Goal: Task Accomplishment & Management: Complete application form

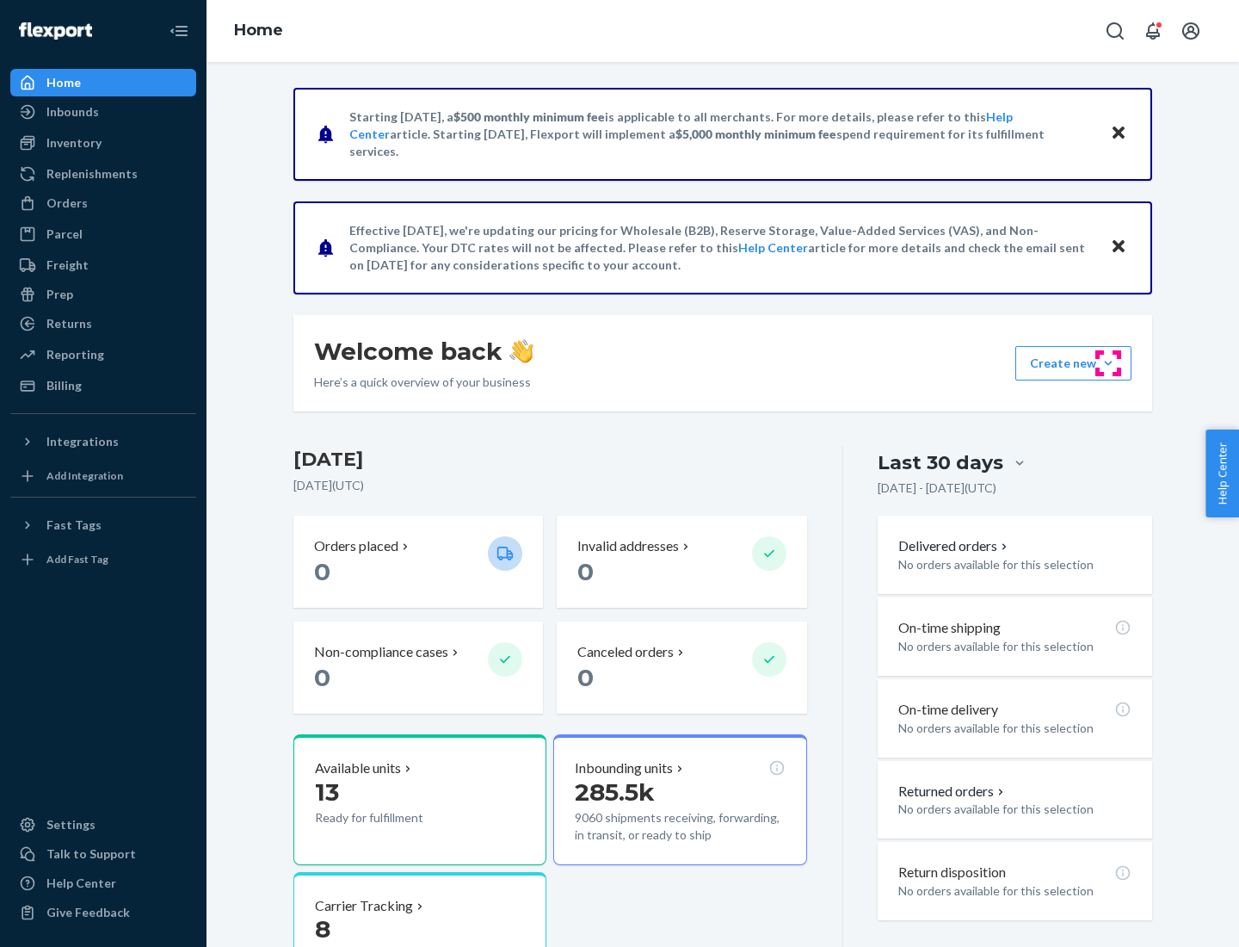
click at [1109, 363] on button "Create new Create new inbound Create new order Create new product" at bounding box center [1074, 363] width 116 height 34
click at [103, 112] on div "Inbounds" at bounding box center [103, 112] width 182 height 24
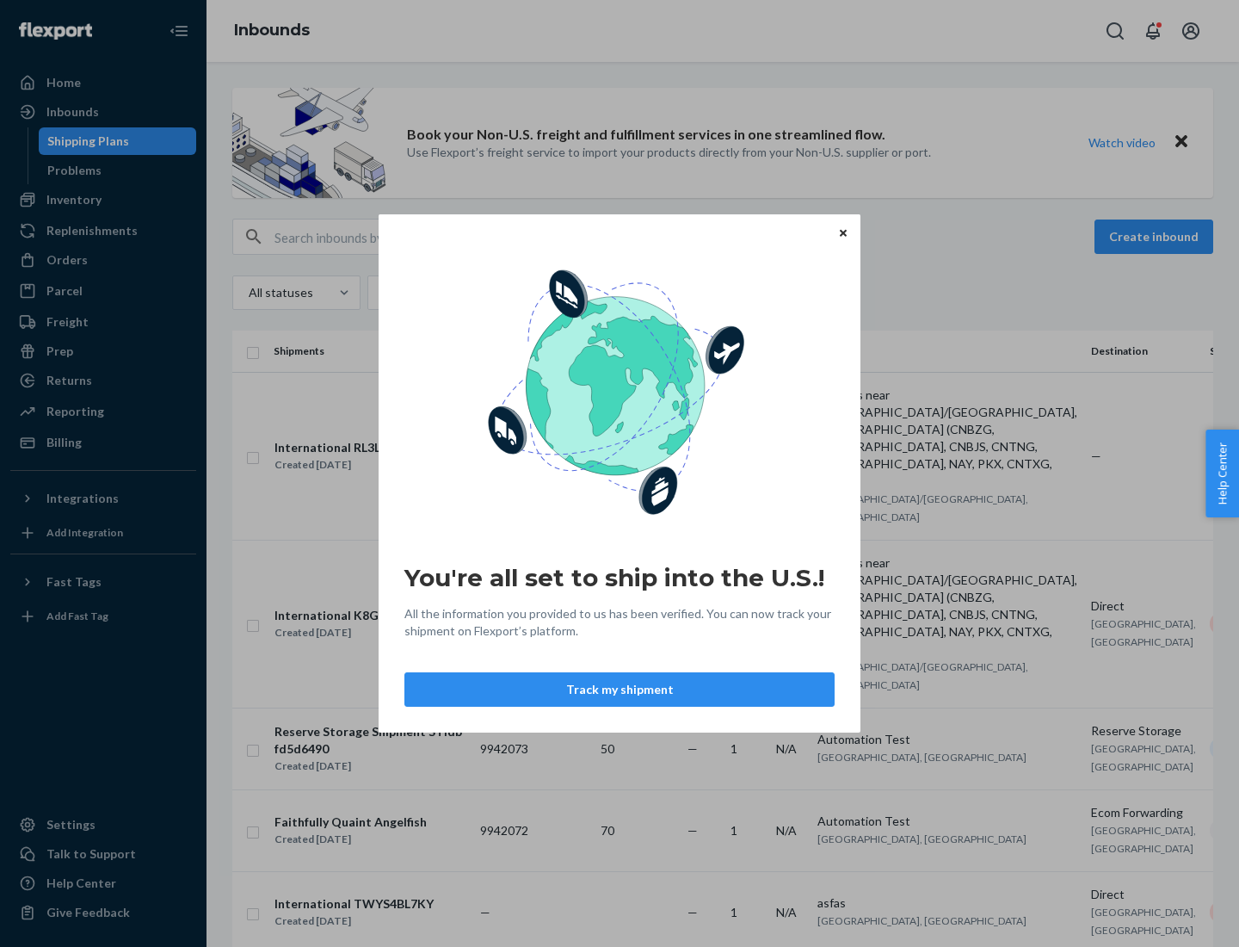
click at [620, 689] on button "Track my shipment" at bounding box center [620, 689] width 430 height 34
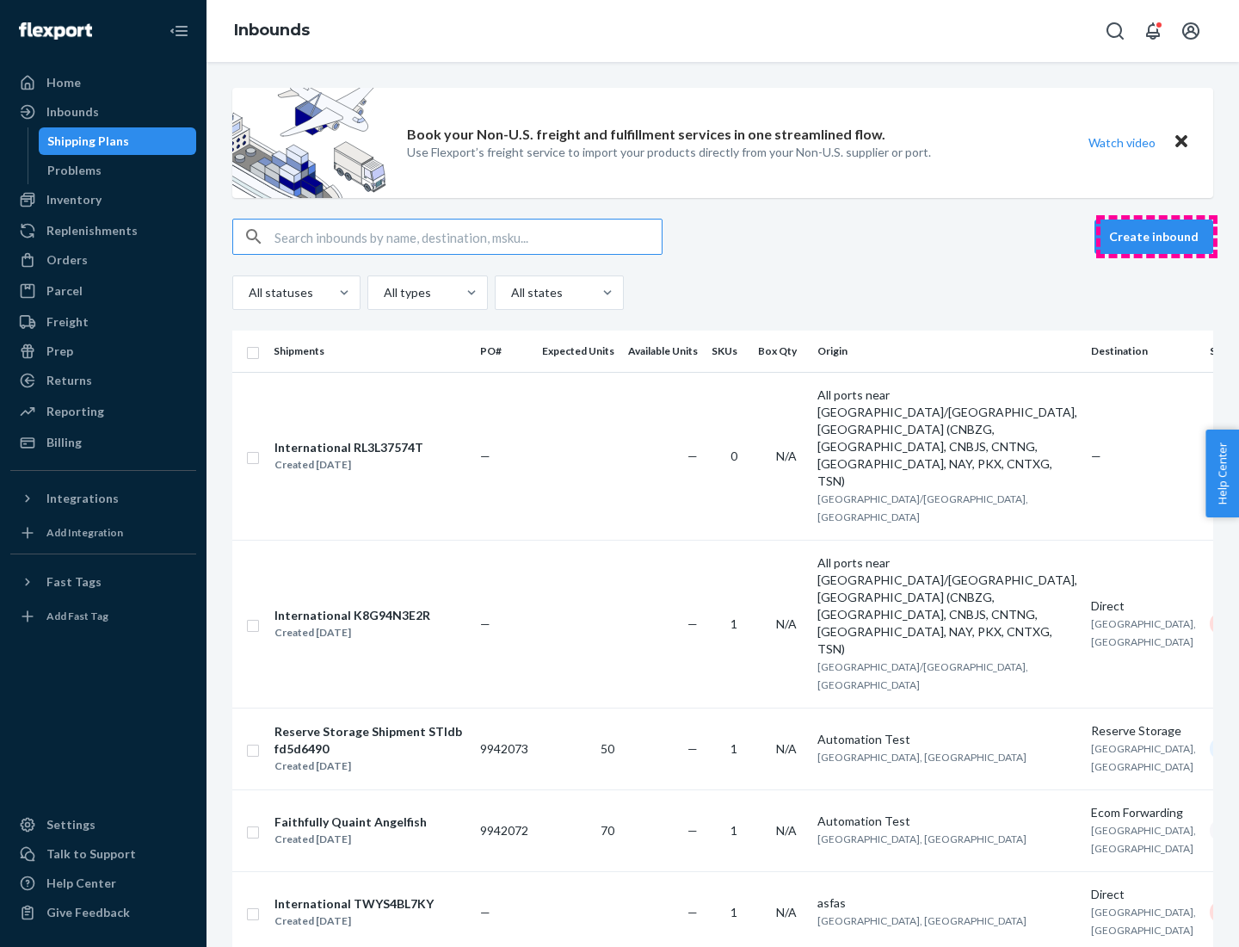
click at [1157, 237] on button "Create inbound" at bounding box center [1154, 236] width 119 height 34
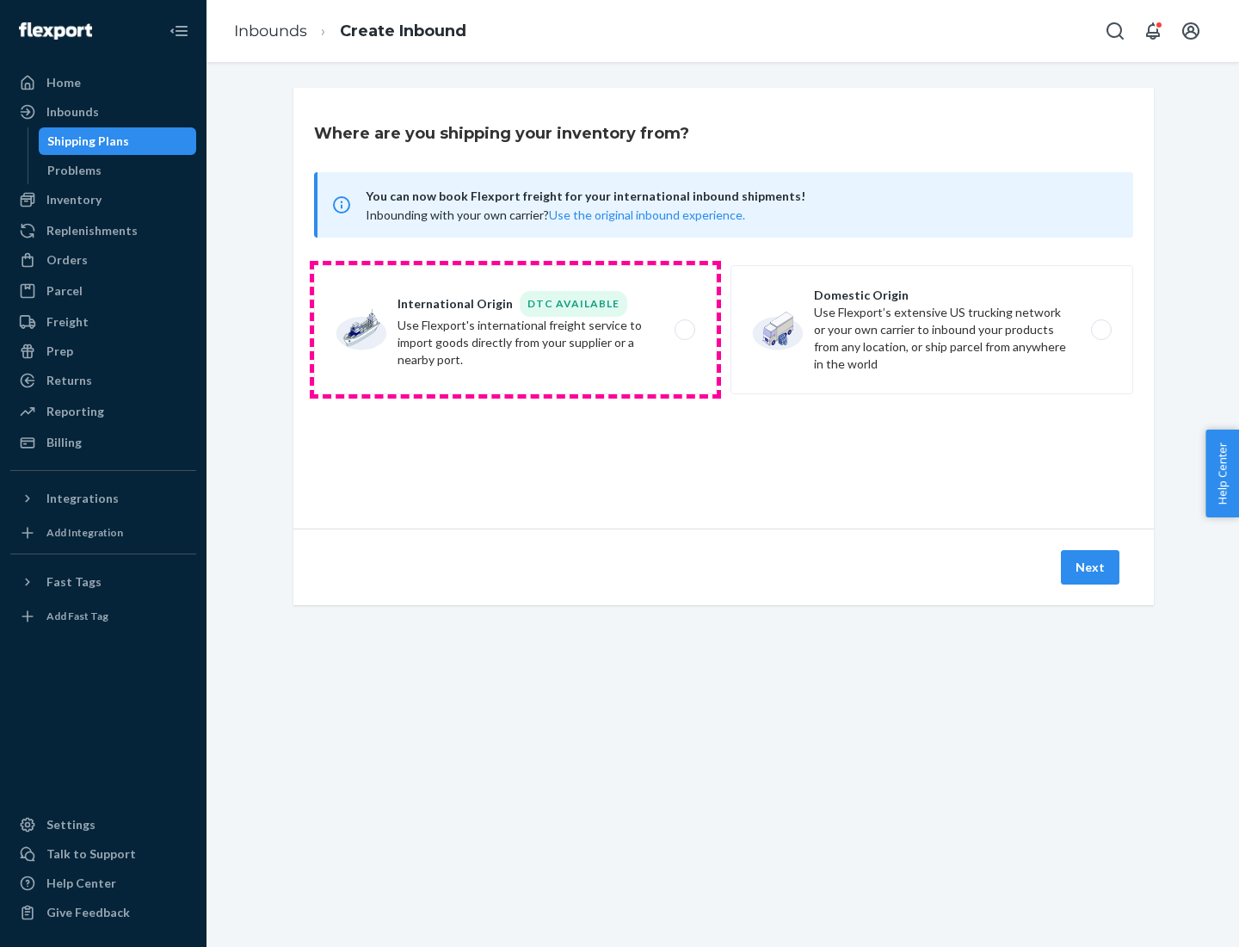
click at [516, 330] on label "International Origin DTC Available Use Flexport's international freight service…" at bounding box center [515, 329] width 403 height 129
click at [684, 330] on input "International Origin DTC Available Use Flexport's international freight service…" at bounding box center [689, 329] width 11 height 11
radio input "true"
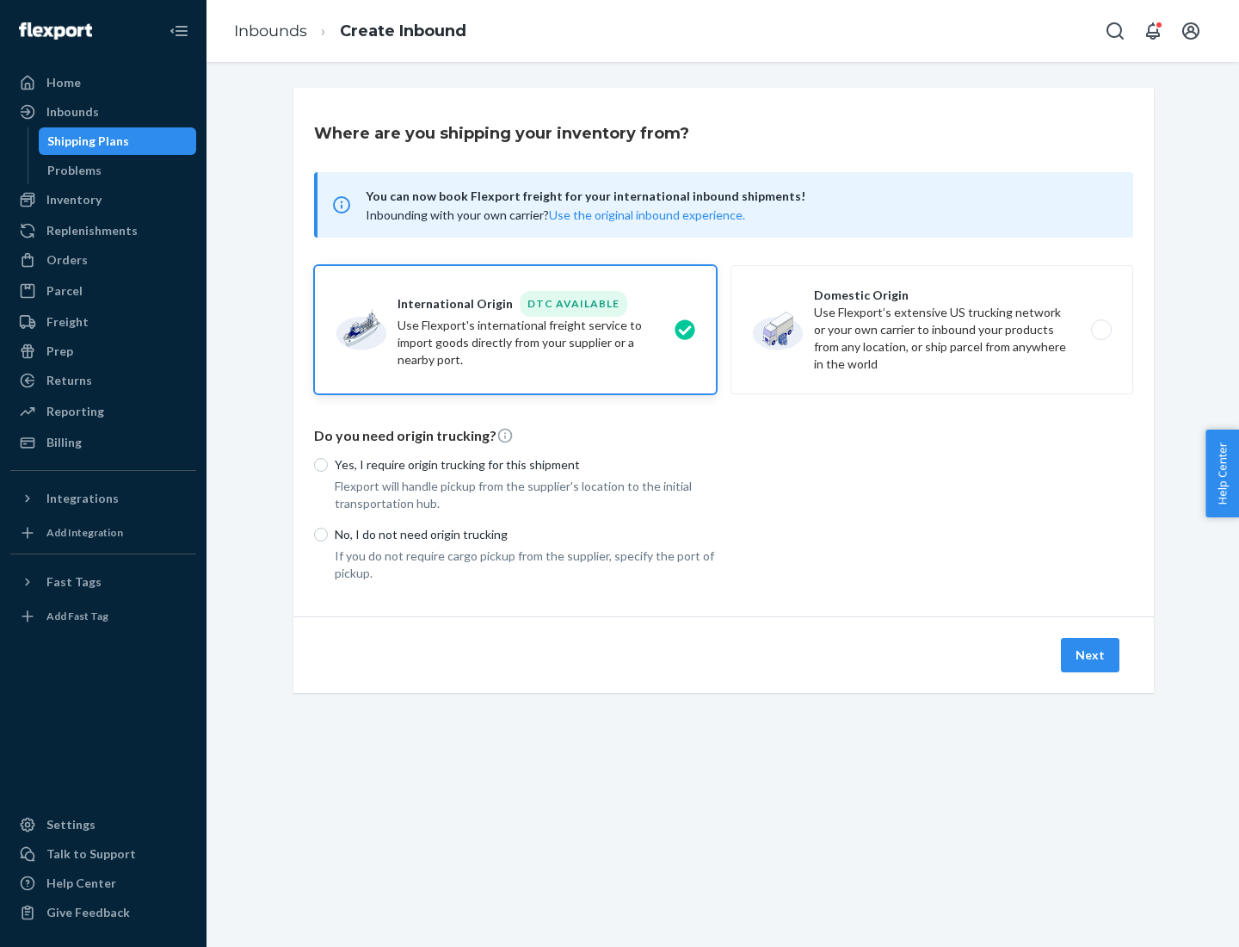
click at [526, 534] on p "No, I do not need origin trucking" at bounding box center [526, 534] width 382 height 17
click at [328, 534] on input "No, I do not need origin trucking" at bounding box center [321, 535] width 14 height 14
radio input "true"
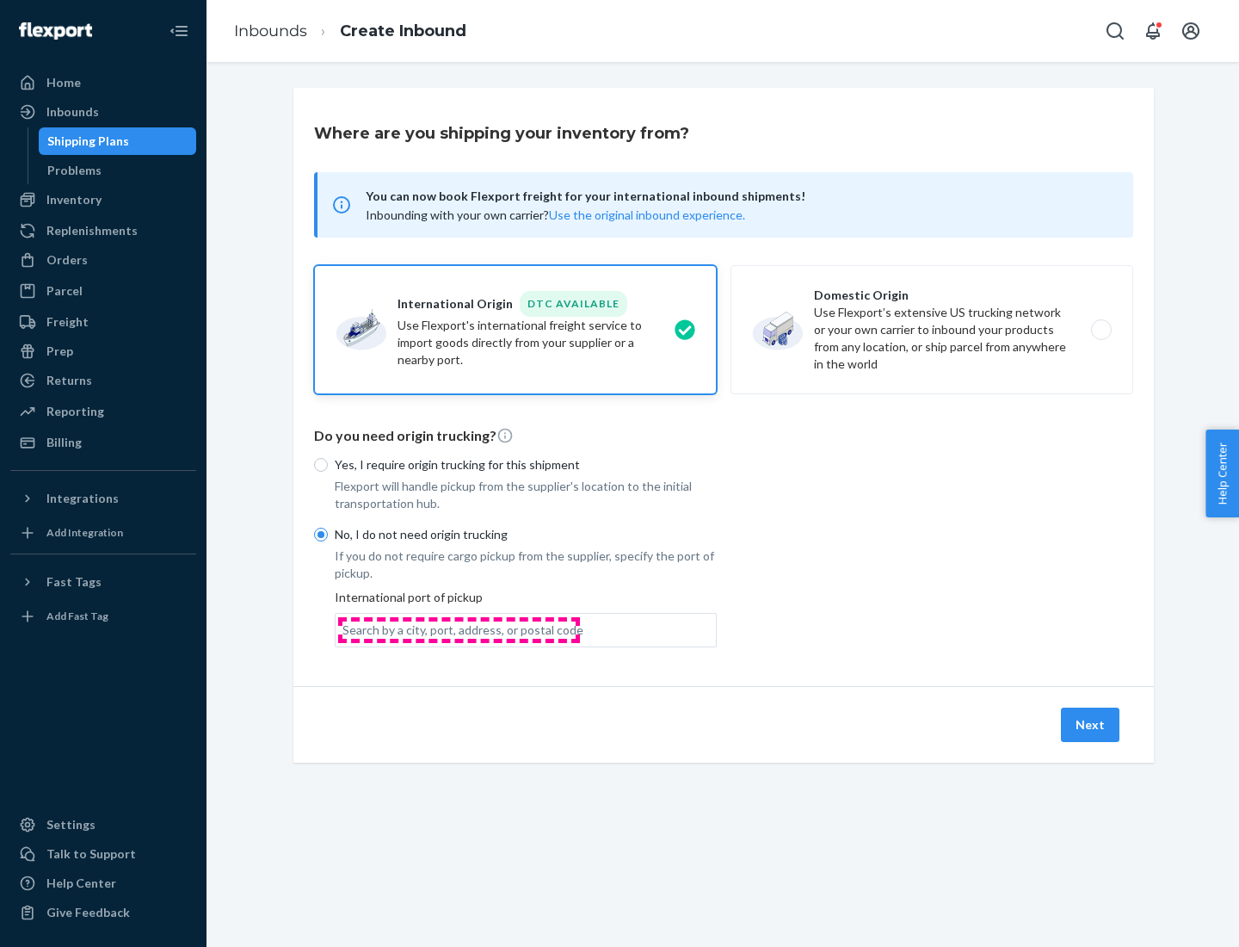
click at [459, 629] on div "Search by a city, port, address, or postal code" at bounding box center [463, 629] width 241 height 17
click at [344, 629] on input "Search by a city, port, address, or postal code" at bounding box center [344, 629] width 2 height 17
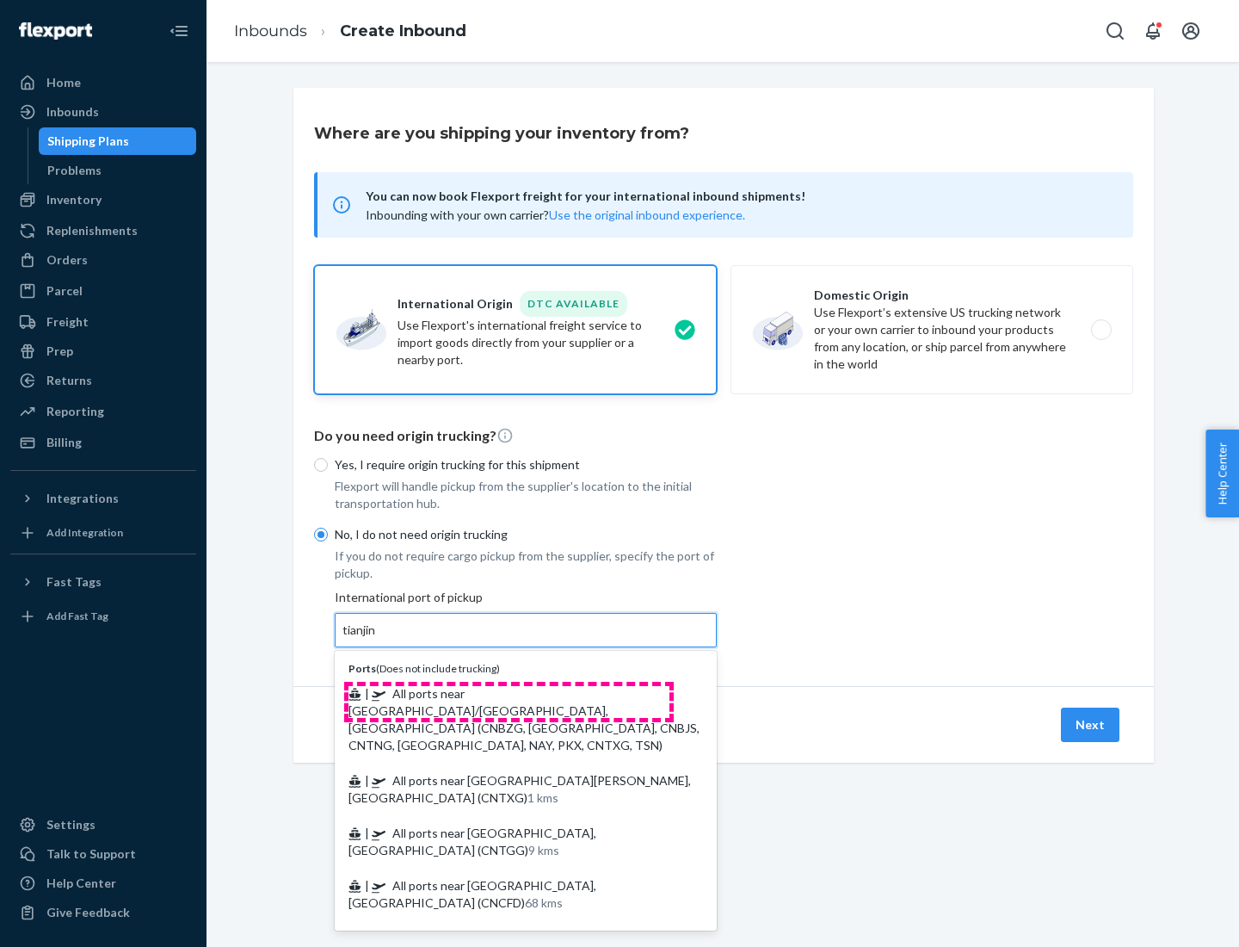
click at [509, 693] on span "| All ports near [GEOGRAPHIC_DATA]/[GEOGRAPHIC_DATA], [GEOGRAPHIC_DATA] (CNBZG,…" at bounding box center [524, 719] width 351 height 66
click at [378, 639] on input "tianjin" at bounding box center [360, 629] width 35 height 17
type input "All ports near [GEOGRAPHIC_DATA]/[GEOGRAPHIC_DATA], [GEOGRAPHIC_DATA] (CNBZG, […"
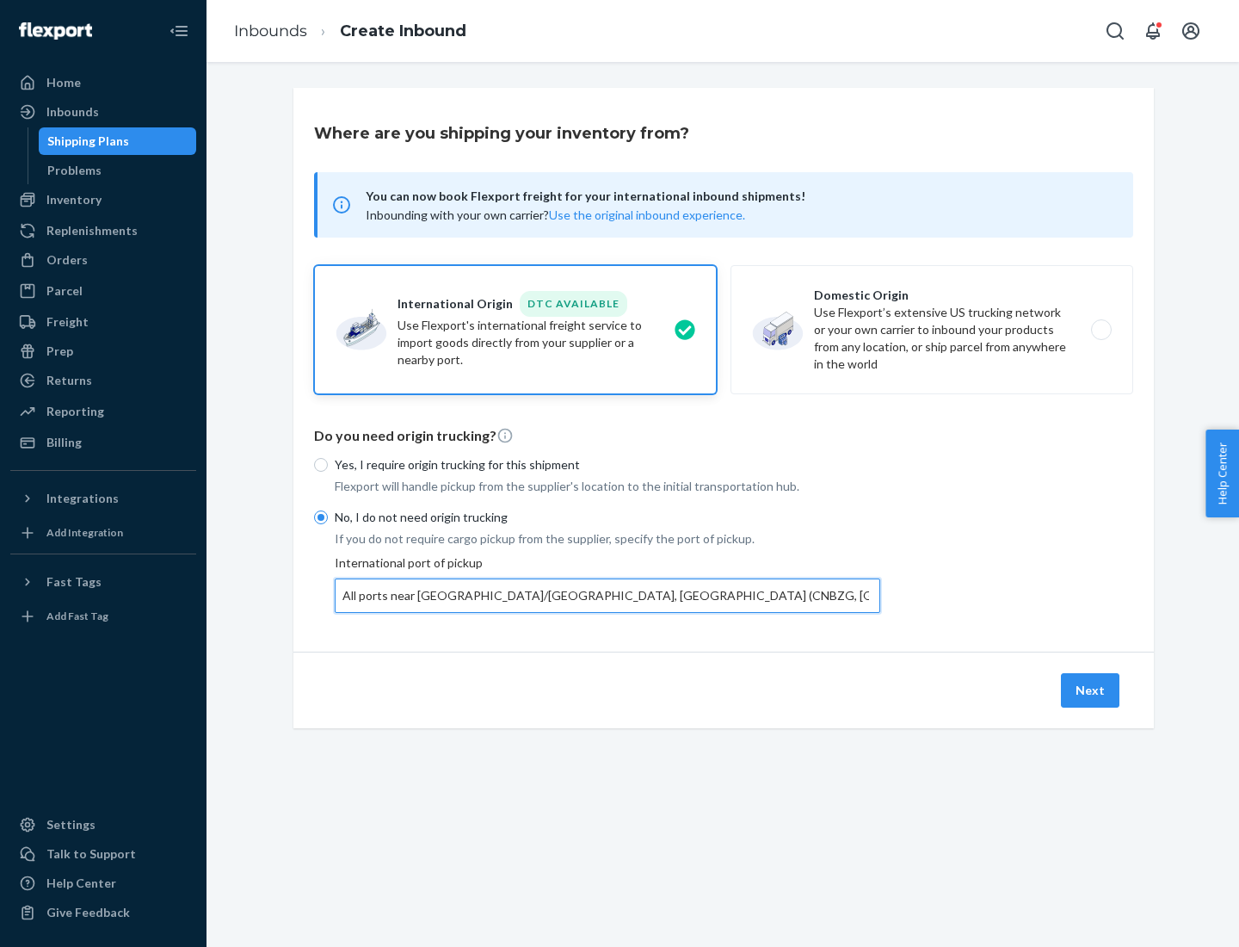
click at [1091, 689] on button "Next" at bounding box center [1090, 690] width 59 height 34
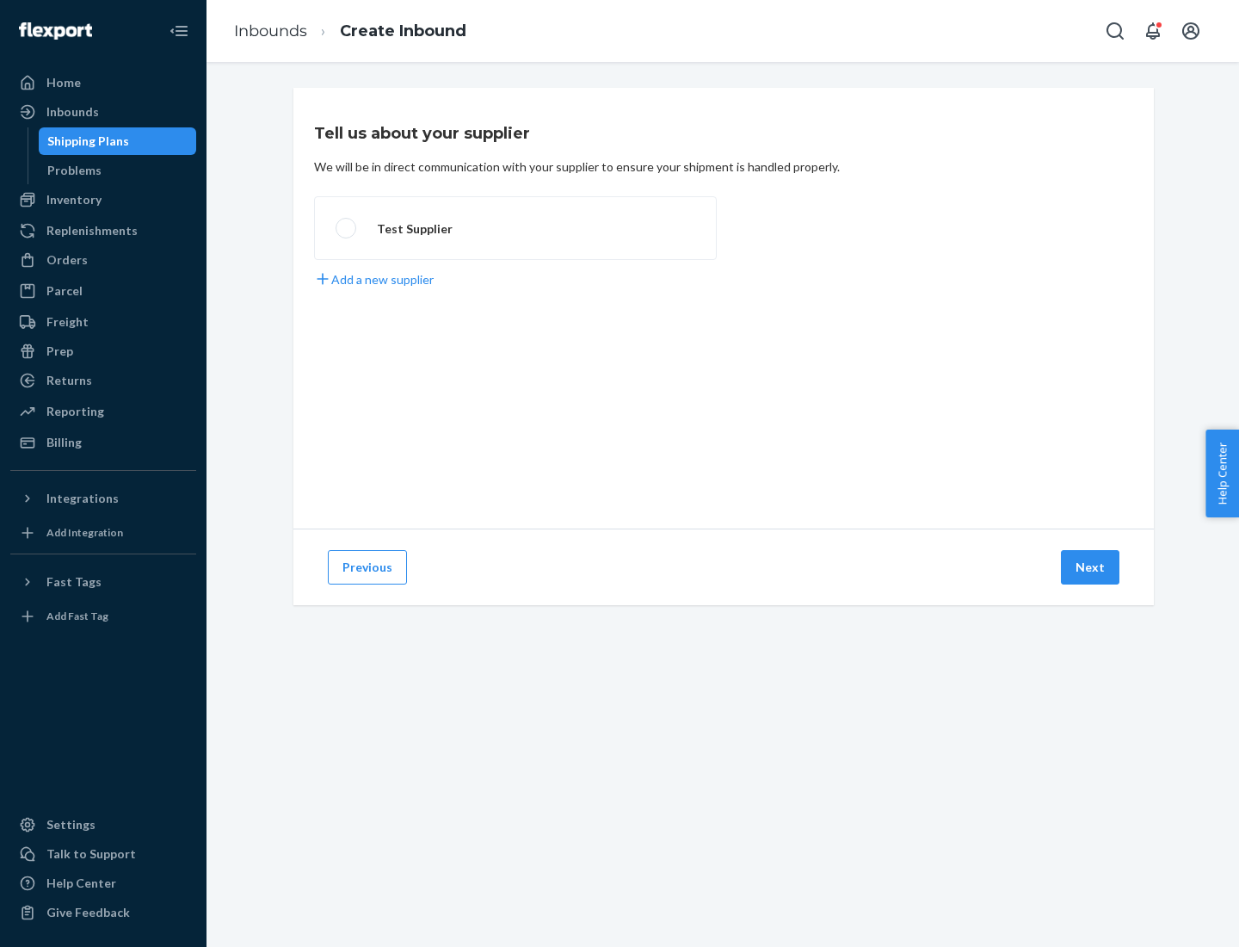
click at [516, 228] on label "Test Supplier" at bounding box center [515, 228] width 403 height 64
click at [347, 228] on input "Test Supplier" at bounding box center [341, 228] width 11 height 11
radio input "true"
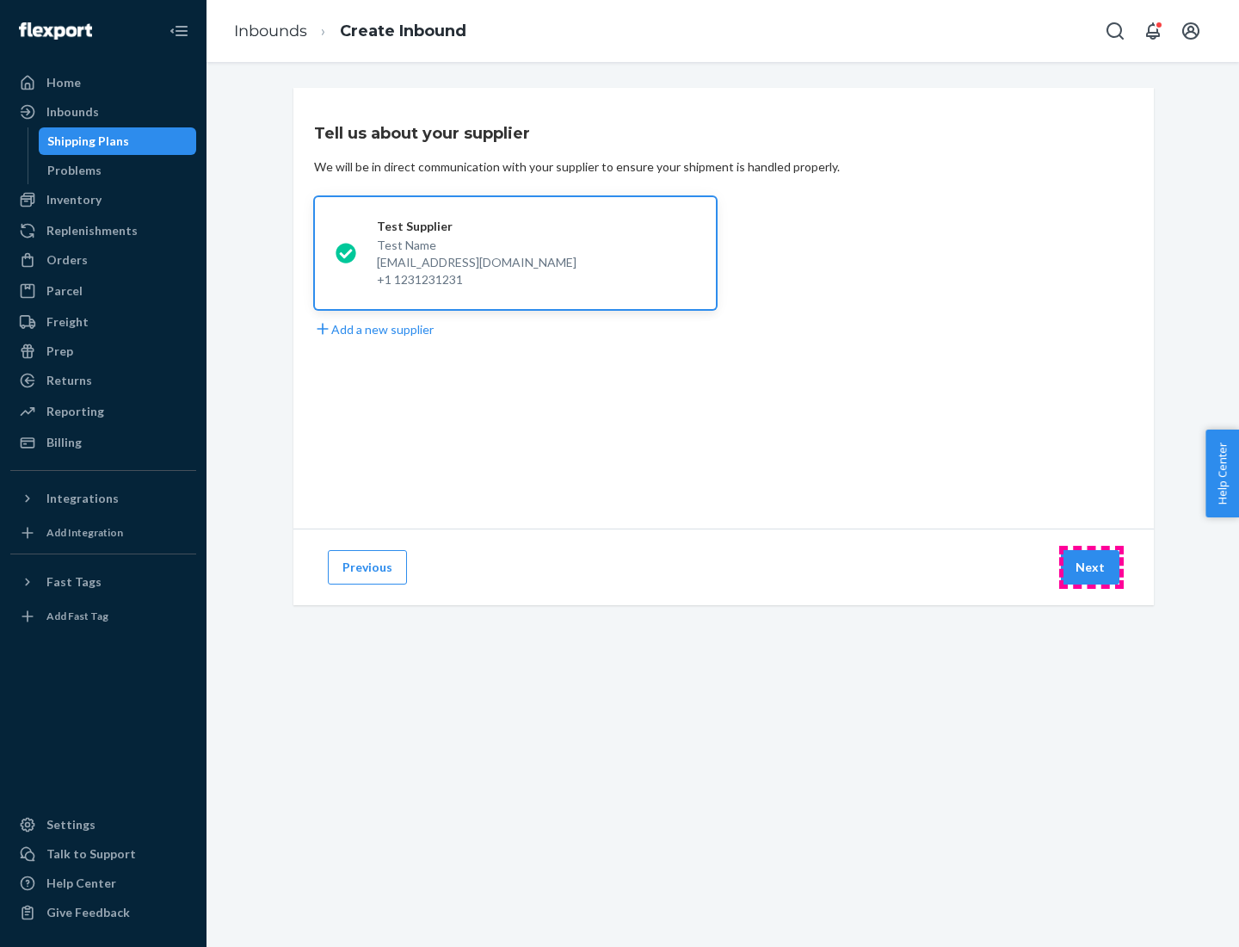
click at [1091, 567] on button "Next" at bounding box center [1090, 567] width 59 height 34
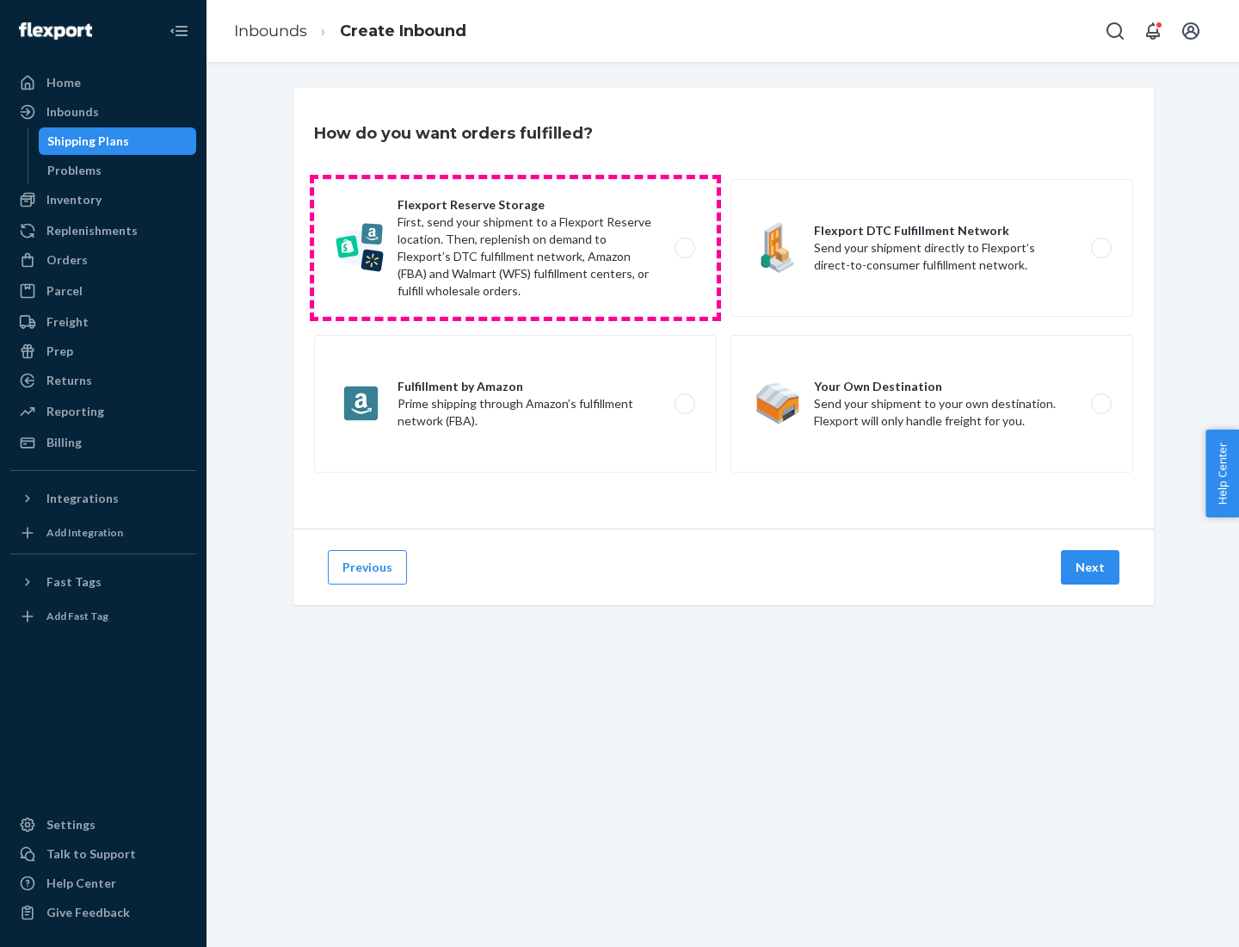
click at [516, 248] on label "Flexport Reserve Storage First, send your shipment to a Flexport Reserve locati…" at bounding box center [515, 248] width 403 height 138
click at [684, 248] on input "Flexport Reserve Storage First, send your shipment to a Flexport Reserve locati…" at bounding box center [689, 248] width 11 height 11
radio input "true"
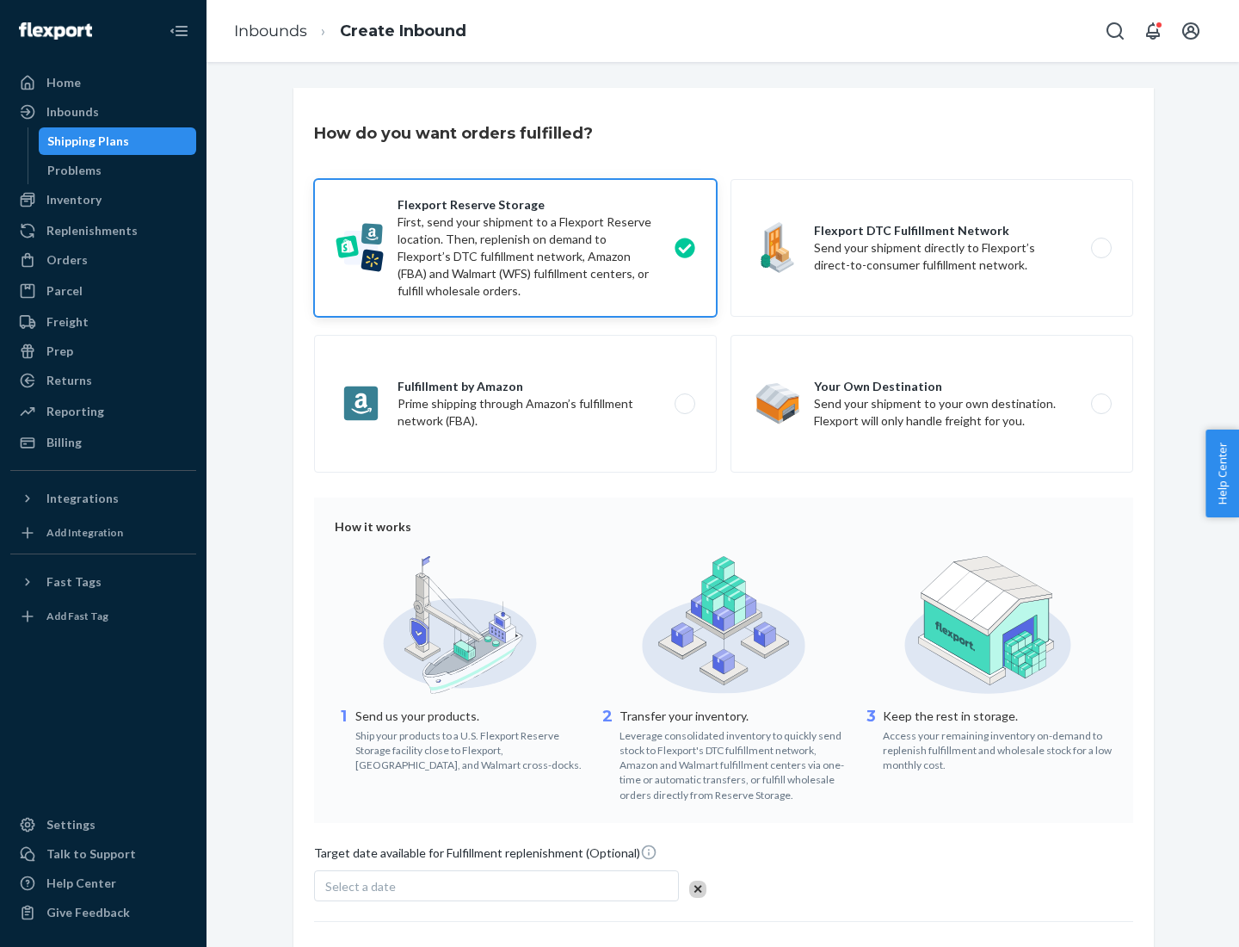
scroll to position [141, 0]
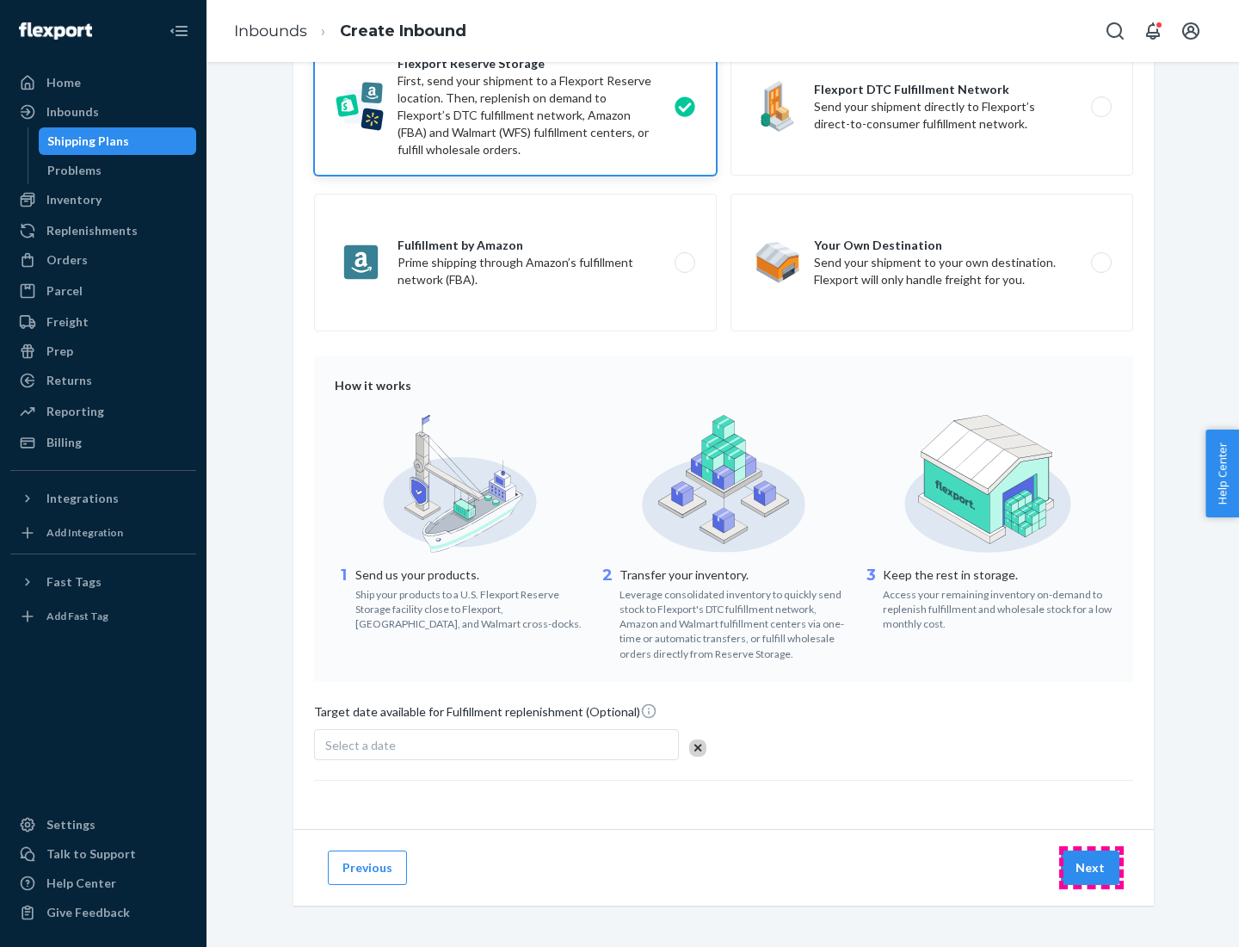
click at [1091, 867] on button "Next" at bounding box center [1090, 867] width 59 height 34
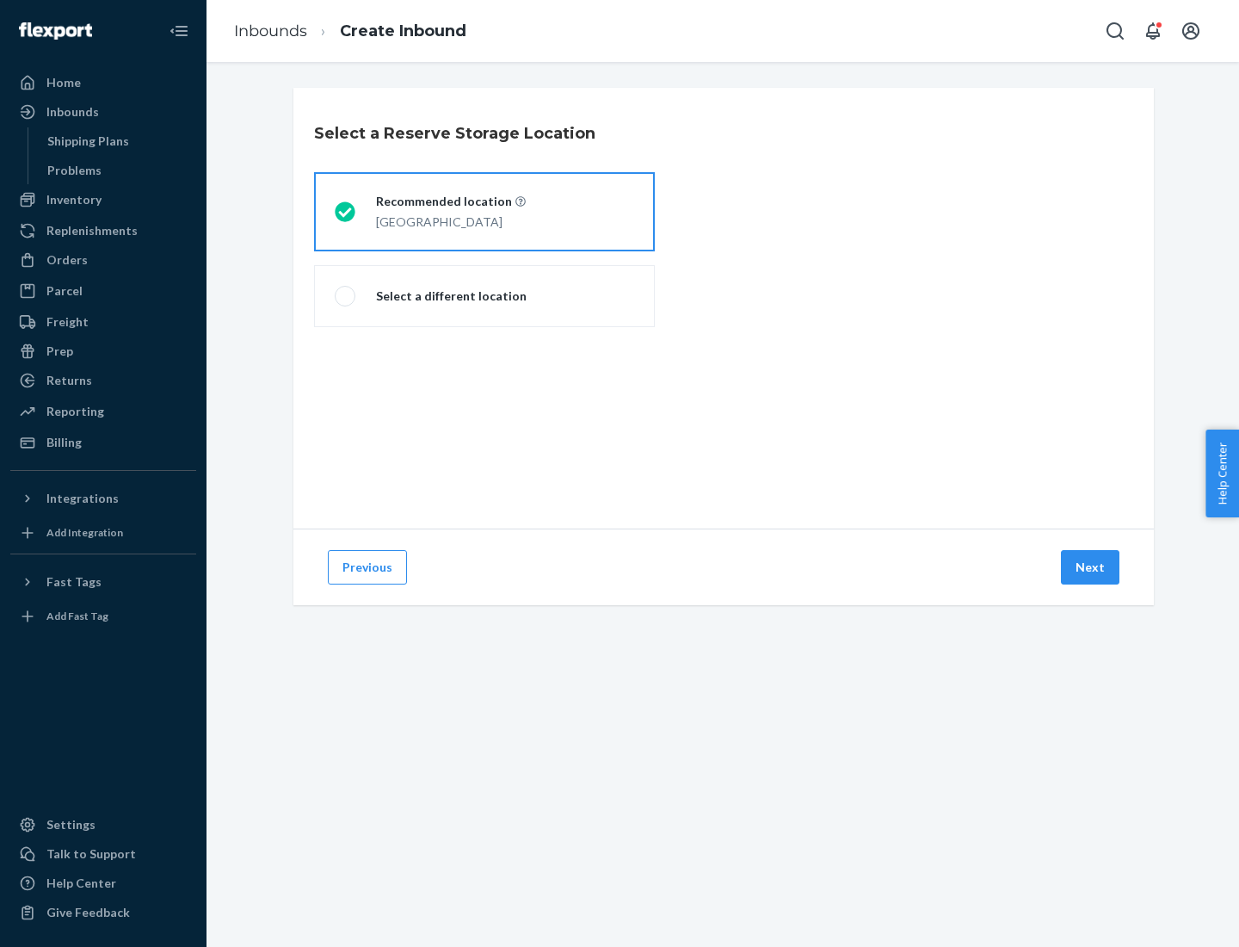
click at [485, 212] on div "[GEOGRAPHIC_DATA]" at bounding box center [451, 220] width 150 height 21
click at [346, 212] on input "Recommended location [GEOGRAPHIC_DATA]" at bounding box center [340, 212] width 11 height 11
click at [1091, 567] on button "Next" at bounding box center [1090, 567] width 59 height 34
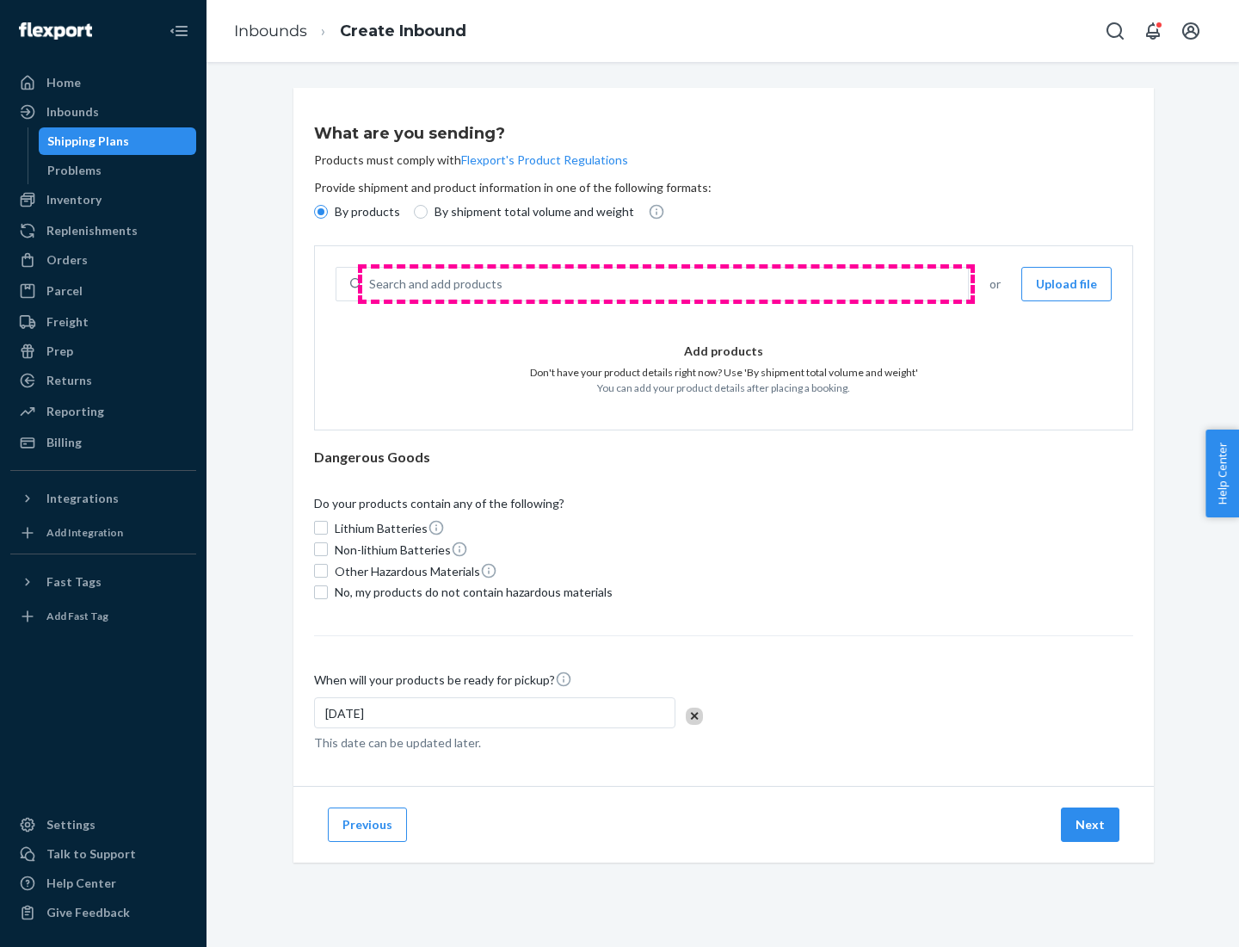
click at [666, 284] on div "Search and add products" at bounding box center [665, 284] width 606 height 31
click at [371, 284] on input "Search and add products" at bounding box center [370, 283] width 2 height 17
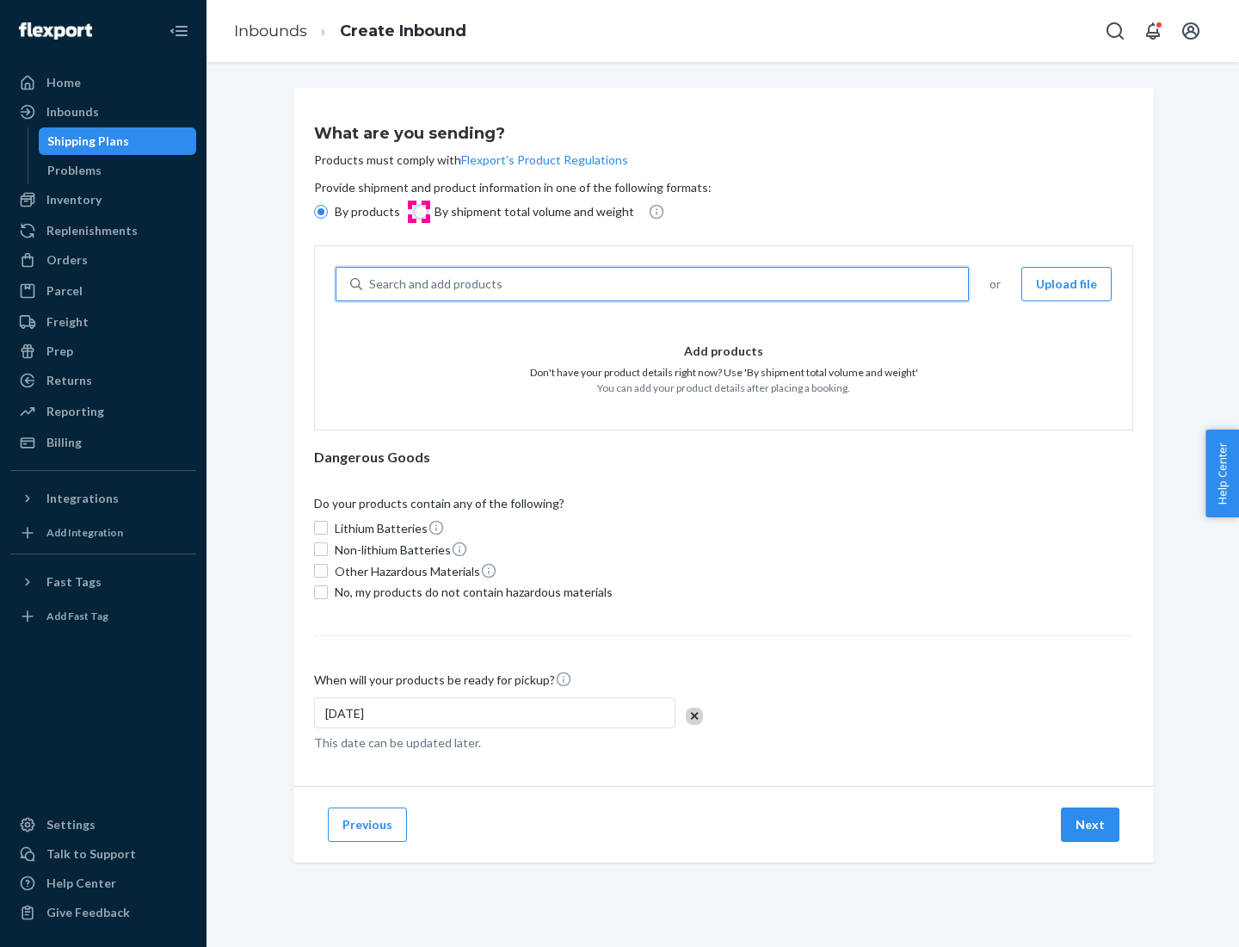
click at [418, 212] on input "By shipment total volume and weight" at bounding box center [421, 212] width 14 height 14
radio input "true"
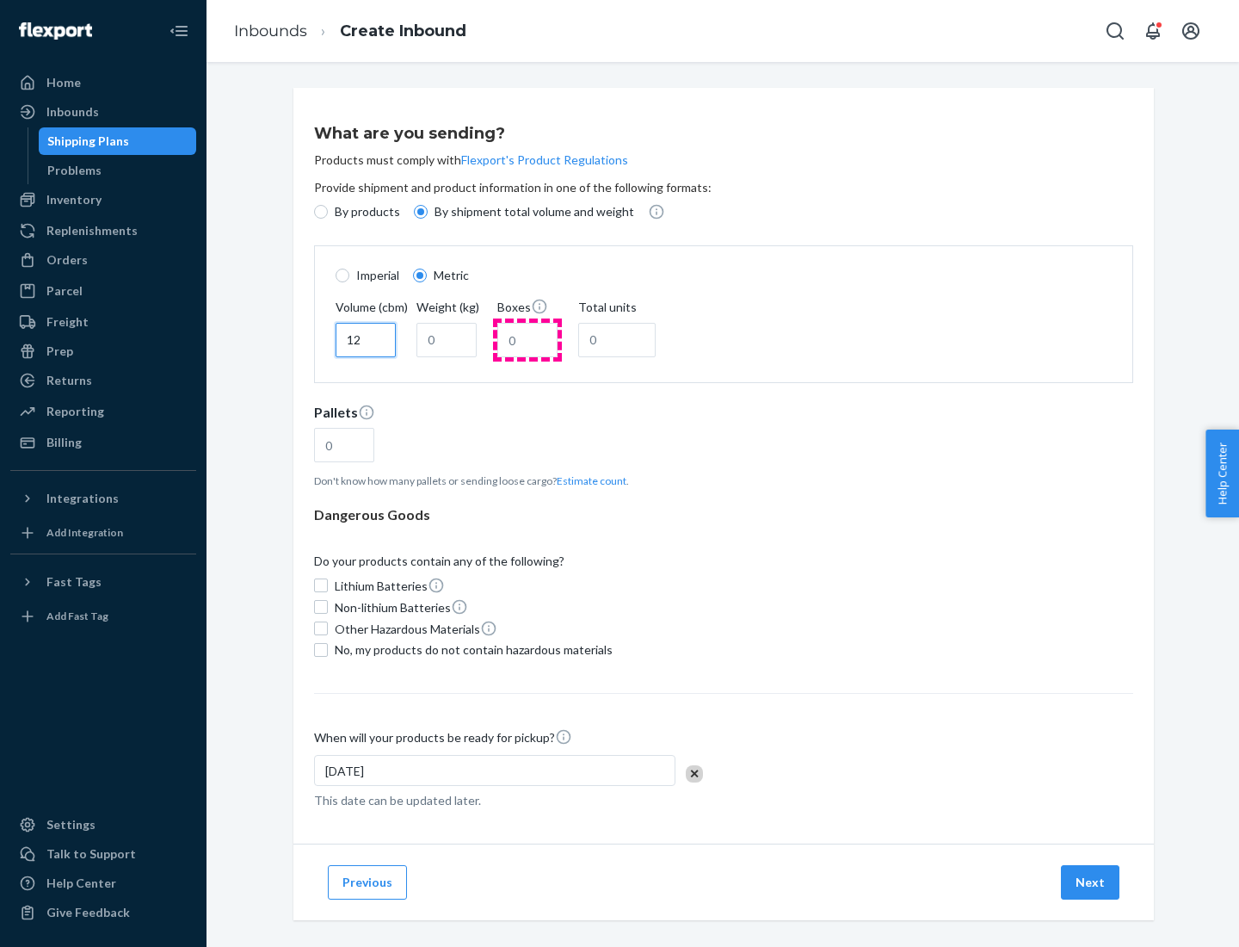
type input "12"
type input "22"
type input "222"
type input "121"
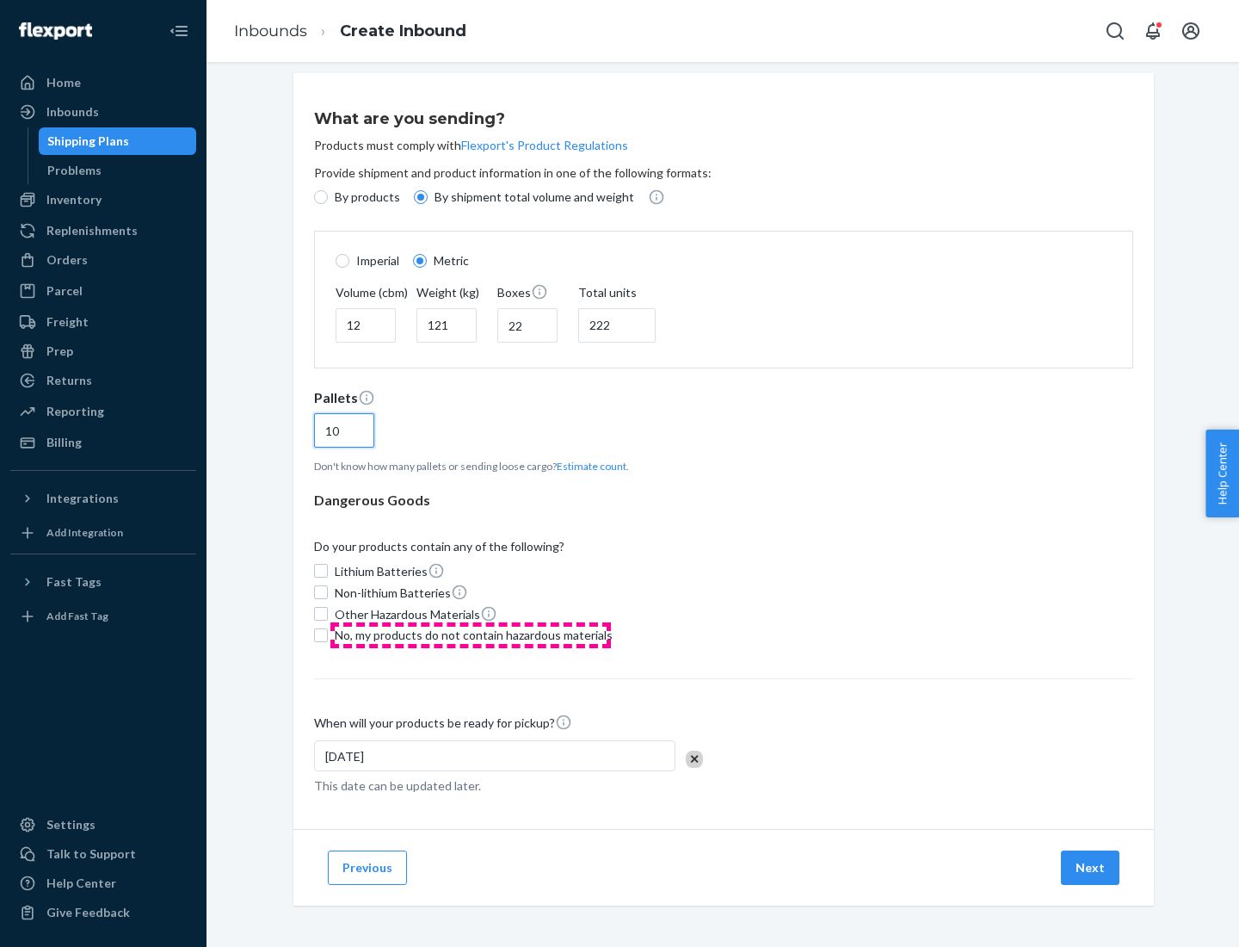
type input "10"
click at [471, 634] on span "No, my products do not contain hazardous materials" at bounding box center [474, 635] width 278 height 17
click at [328, 634] on input "No, my products do not contain hazardous materials" at bounding box center [321, 635] width 14 height 14
checkbox input "true"
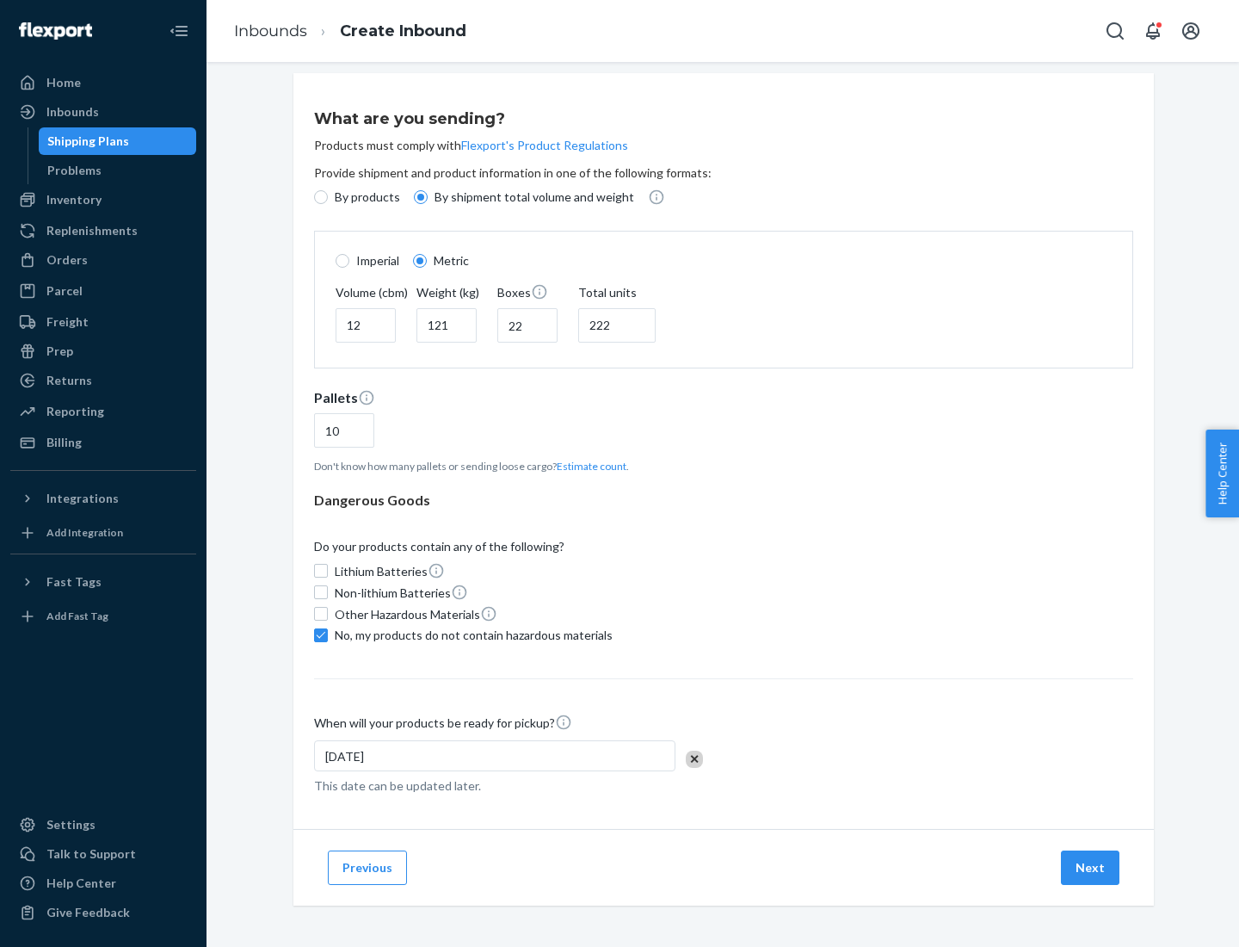
click at [1091, 867] on button "Next" at bounding box center [1090, 867] width 59 height 34
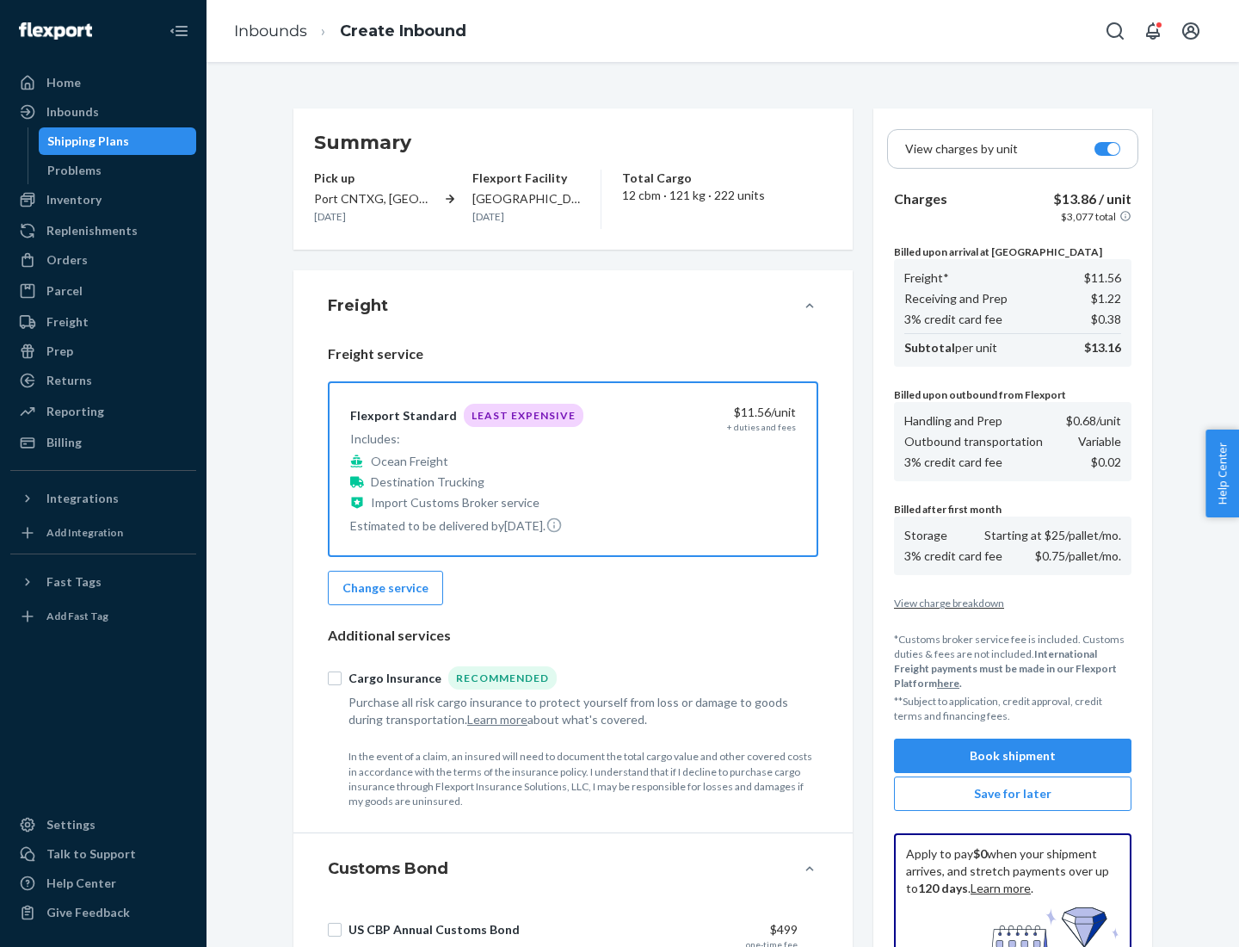
scroll to position [251, 0]
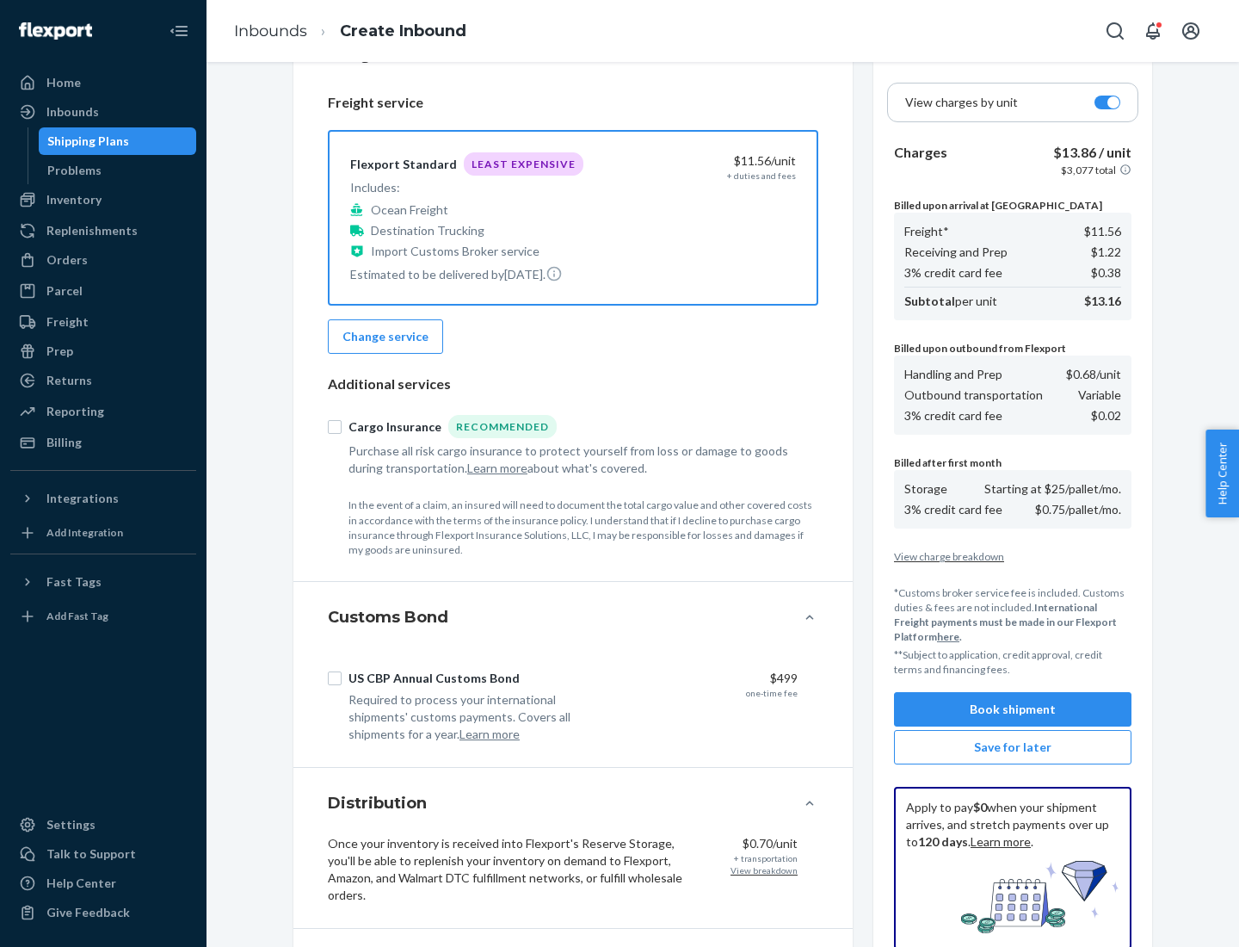
click at [1013, 709] on button "Book shipment" at bounding box center [1013, 709] width 238 height 34
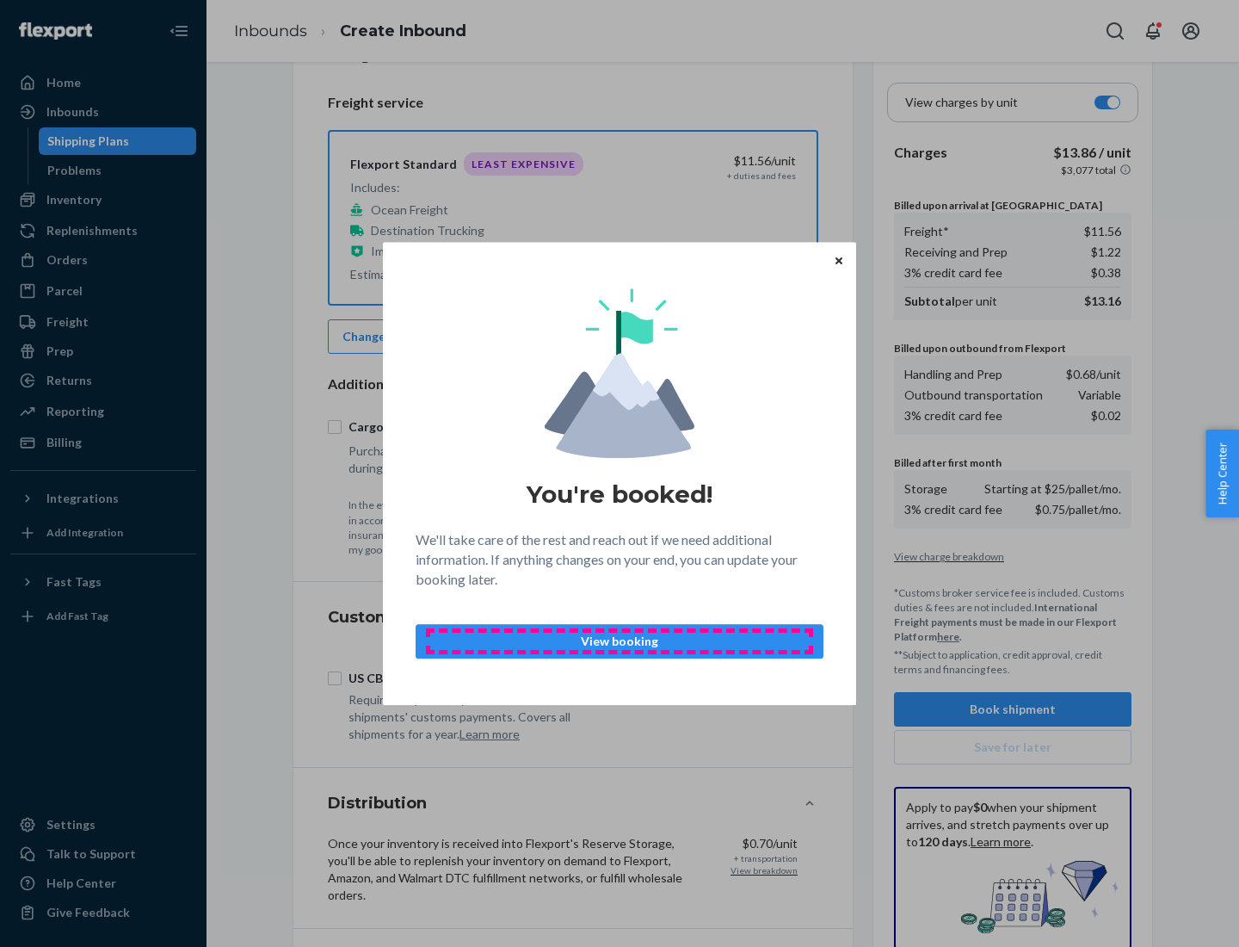
click at [620, 640] on p "View booking" at bounding box center [619, 641] width 379 height 17
